Goal: Information Seeking & Learning: Learn about a topic

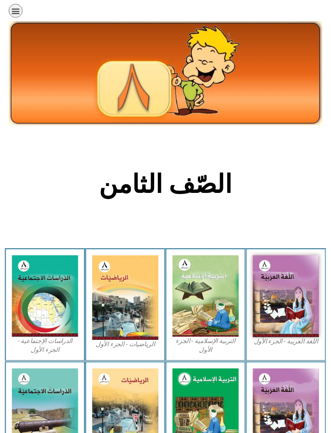
scroll to position [67, 0]
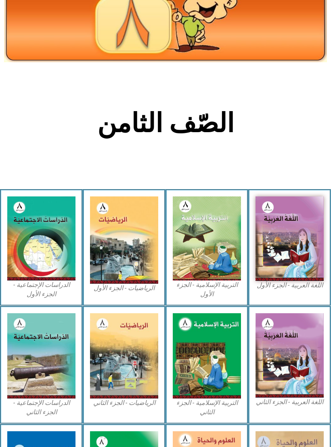
click at [216, 262] on img at bounding box center [207, 238] width 68 height 84
